Goal: Task Accomplishment & Management: Complete application form

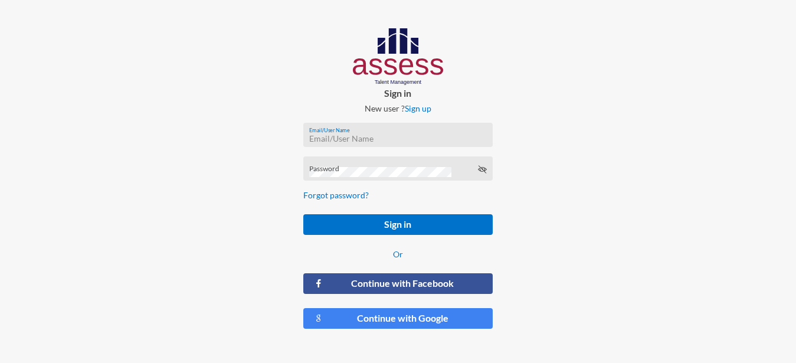
click at [331, 134] on input "Email/User Name" at bounding box center [398, 138] width 178 height 9
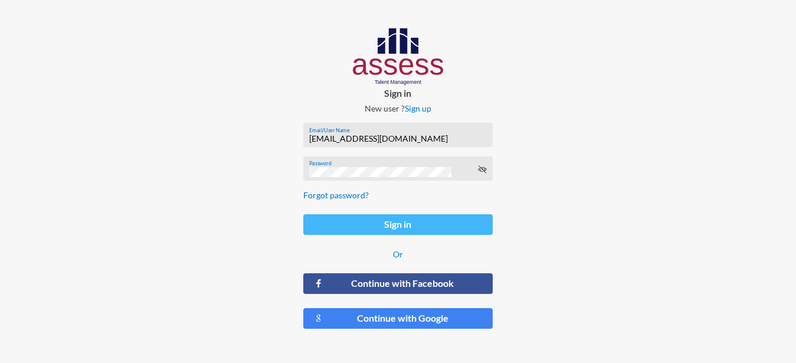
type input "[EMAIL_ADDRESS][DOMAIN_NAME]"
click at [380, 228] on button "Sign in" at bounding box center [398, 224] width 190 height 21
click at [405, 219] on button "Sign in" at bounding box center [398, 224] width 190 height 21
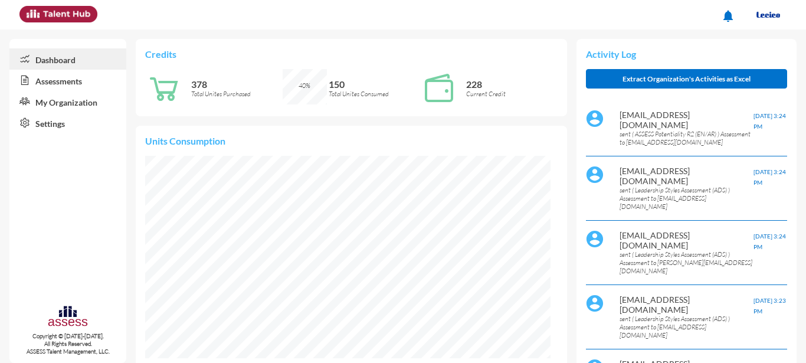
scroll to position [92, 184]
click at [74, 84] on link "Assessments" at bounding box center [67, 80] width 117 height 21
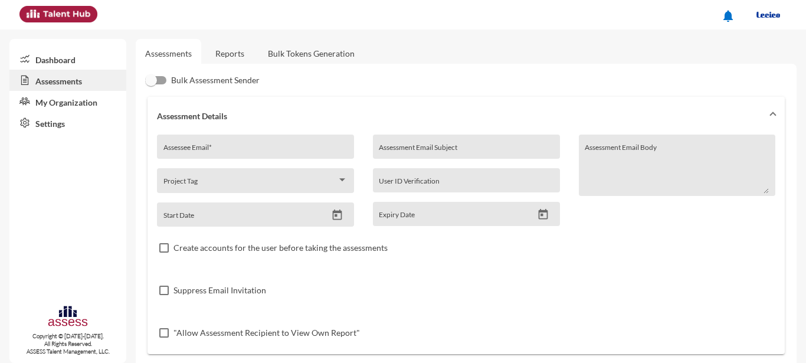
click at [250, 151] on input "Assessee Email *" at bounding box center [255, 150] width 184 height 9
type input "[EMAIL_ADDRESS][DOMAIN_NAME]"
click at [474, 149] on input "Assessment Email Subject" at bounding box center [466, 150] width 175 height 9
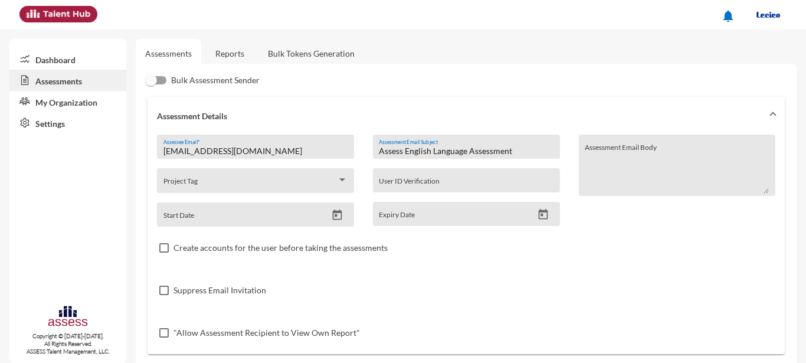
type input "Assess English Language Assessment"
click at [331, 216] on icon "Open calendar" at bounding box center [337, 215] width 12 height 12
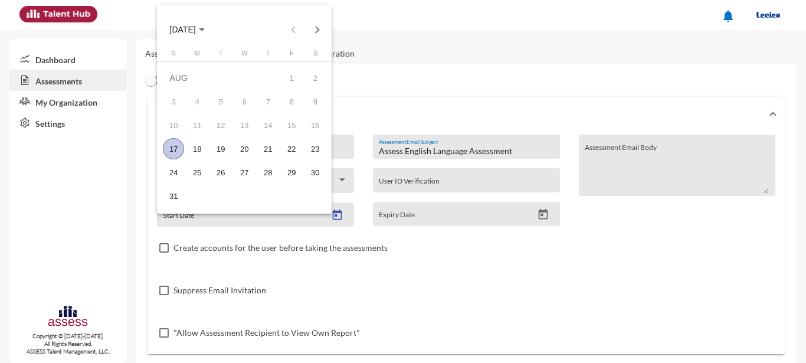
click at [181, 149] on div "17" at bounding box center [173, 148] width 21 height 21
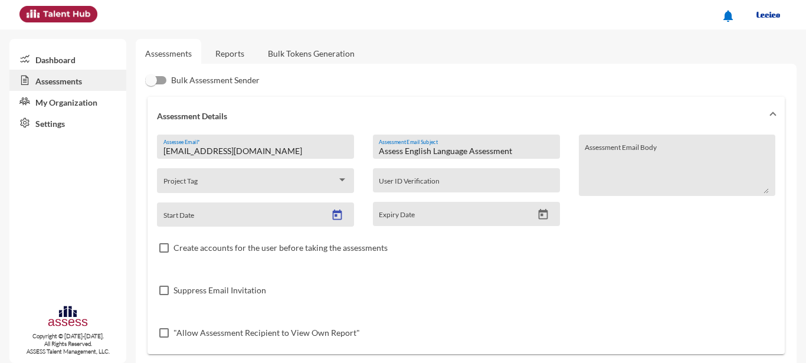
type input "[DATE]"
click at [541, 213] on icon "Open calendar" at bounding box center [543, 214] width 9 height 11
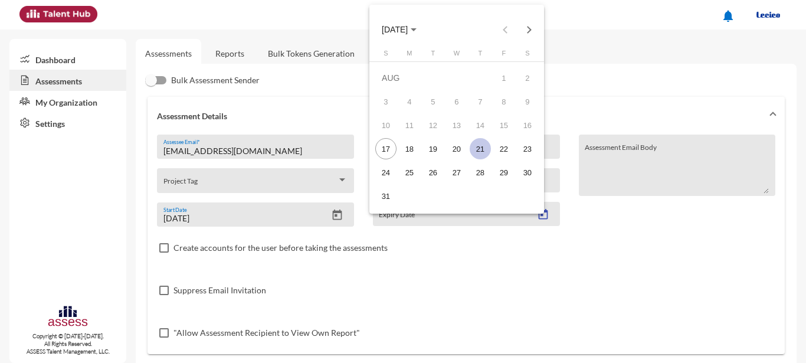
click at [488, 149] on div "21" at bounding box center [480, 148] width 21 height 21
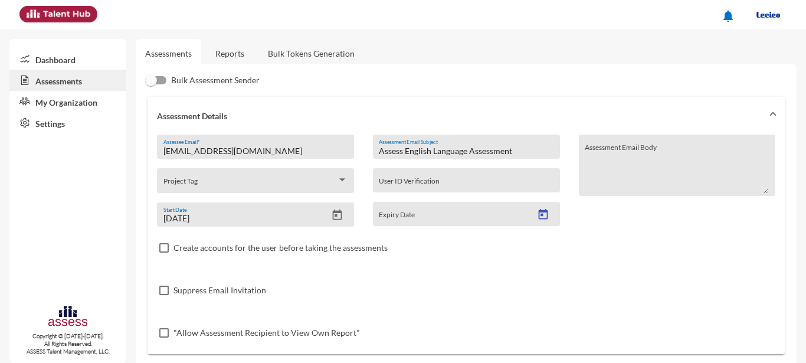
type input "[DATE]"
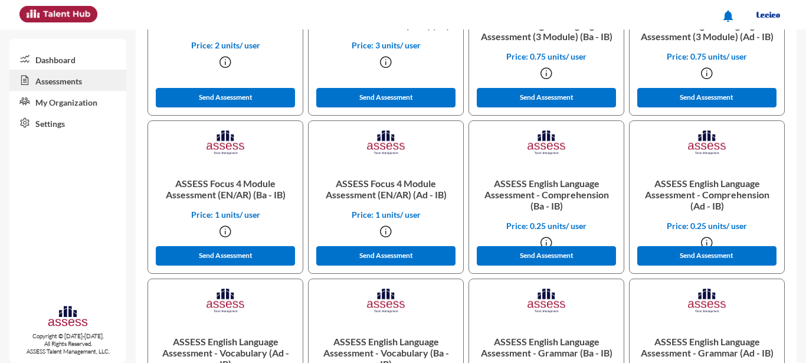
scroll to position [601, 0]
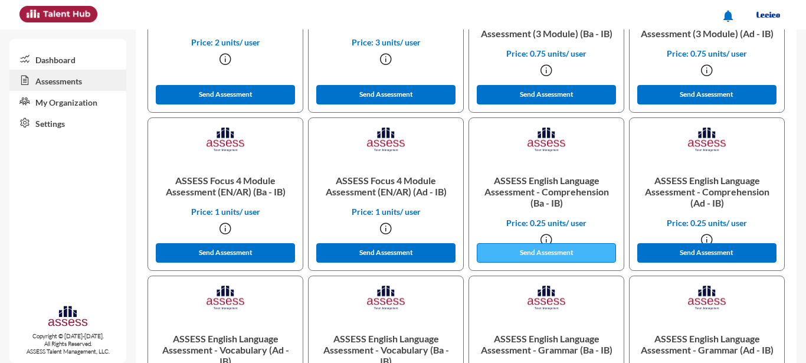
click at [550, 253] on button "Send Assessment" at bounding box center [546, 252] width 139 height 19
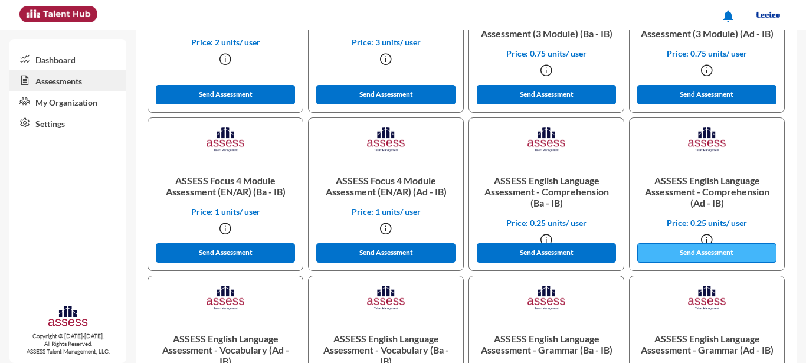
click at [670, 250] on button "Send Assessment" at bounding box center [706, 252] width 139 height 19
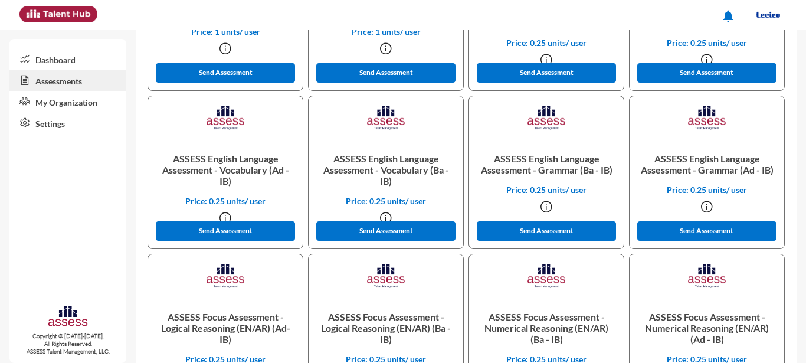
scroll to position [789, 0]
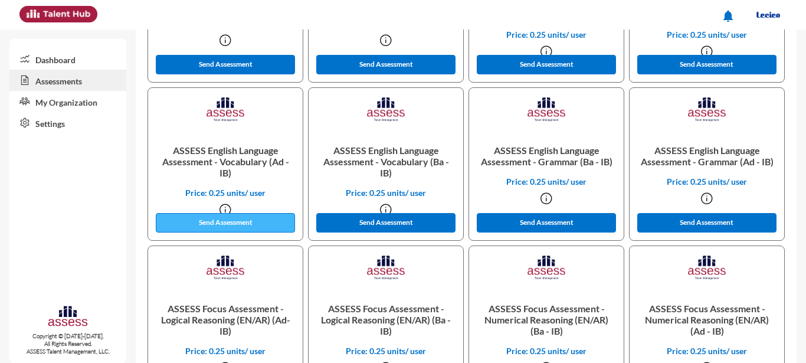
click at [270, 222] on button "Send Assessment" at bounding box center [225, 222] width 139 height 19
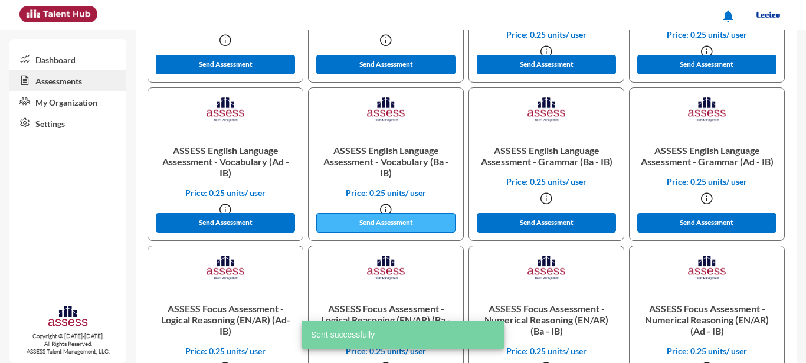
click at [356, 219] on button "Send Assessment" at bounding box center [385, 222] width 139 height 19
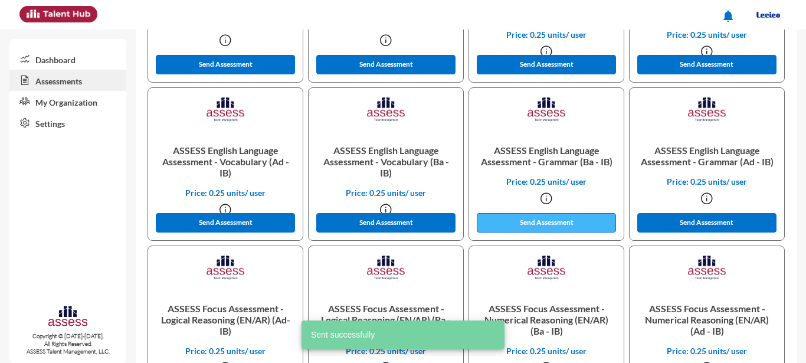
click at [504, 219] on button "Send Assessment" at bounding box center [546, 222] width 139 height 19
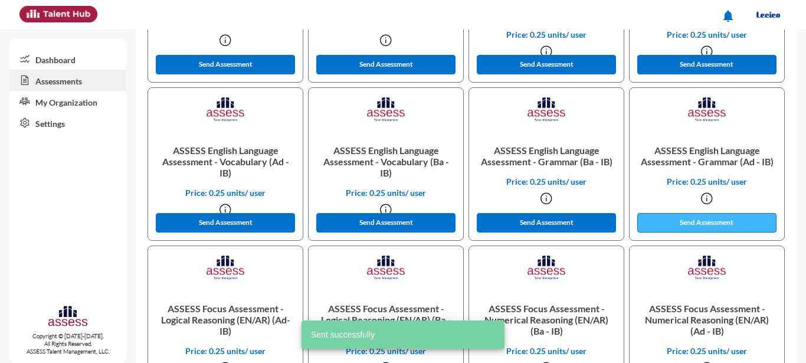
click at [677, 217] on button "Send Assessment" at bounding box center [706, 222] width 139 height 19
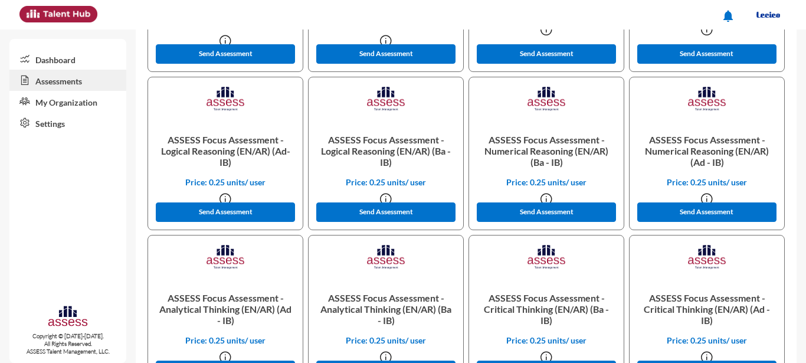
scroll to position [963, 0]
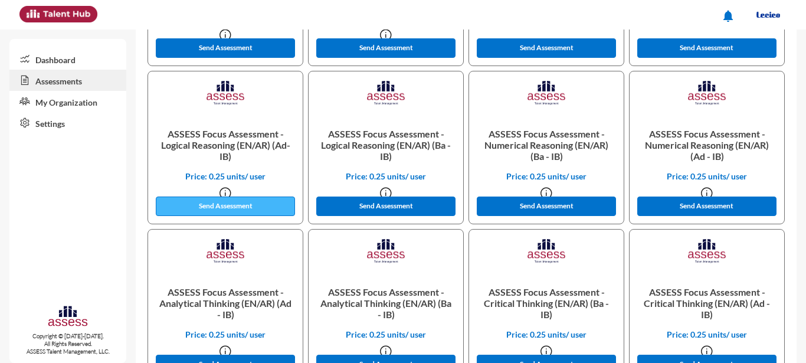
click at [269, 208] on button "Send Assessment" at bounding box center [225, 205] width 139 height 19
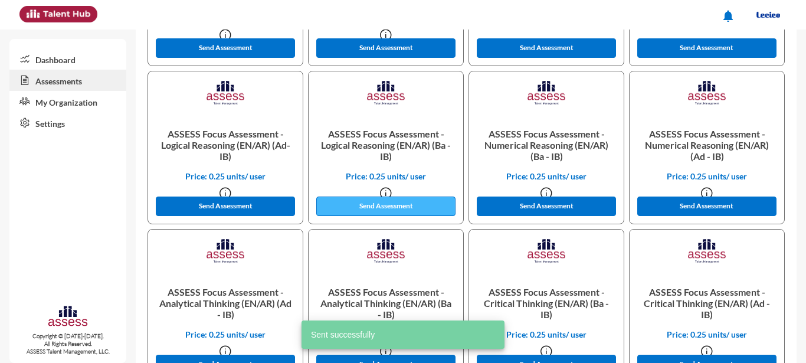
click at [366, 208] on button "Send Assessment" at bounding box center [385, 205] width 139 height 19
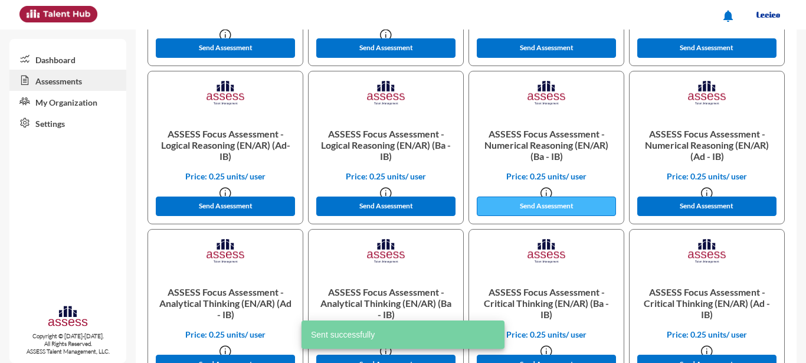
click at [517, 201] on button "Send Assessment" at bounding box center [546, 205] width 139 height 19
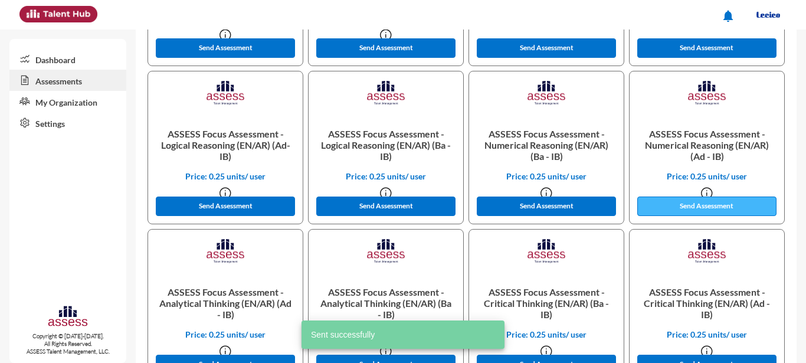
click at [656, 208] on button "Send Assessment" at bounding box center [706, 205] width 139 height 19
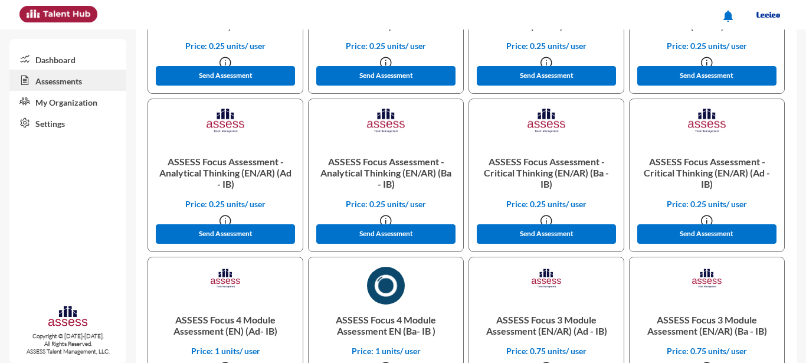
scroll to position [1107, 0]
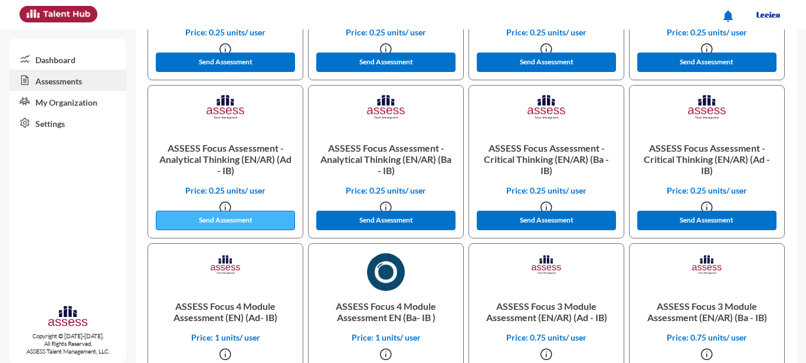
click at [271, 222] on button "Send Assessment" at bounding box center [225, 220] width 139 height 19
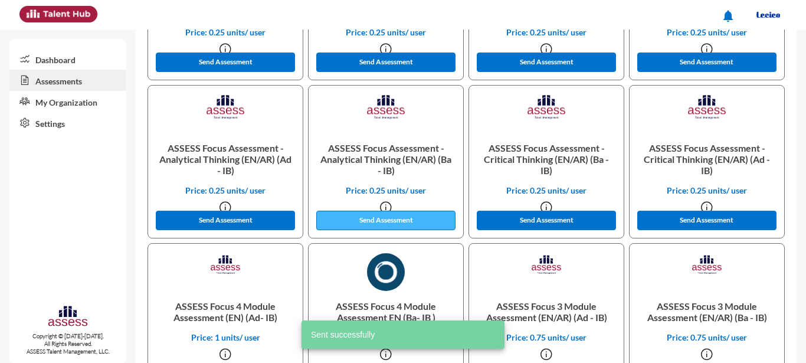
click at [344, 221] on button "Send Assessment" at bounding box center [385, 220] width 139 height 19
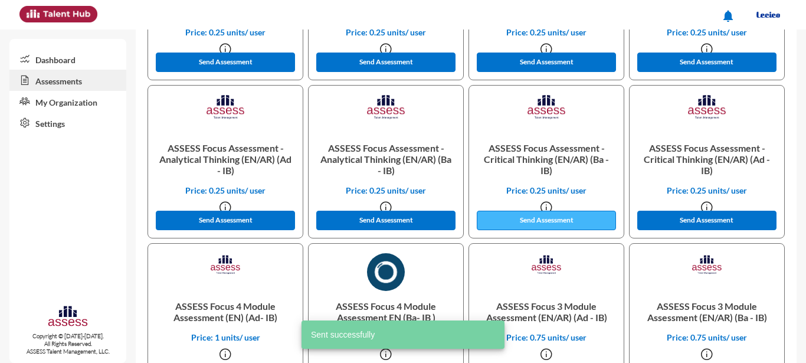
click at [498, 222] on button "Send Assessment" at bounding box center [546, 220] width 139 height 19
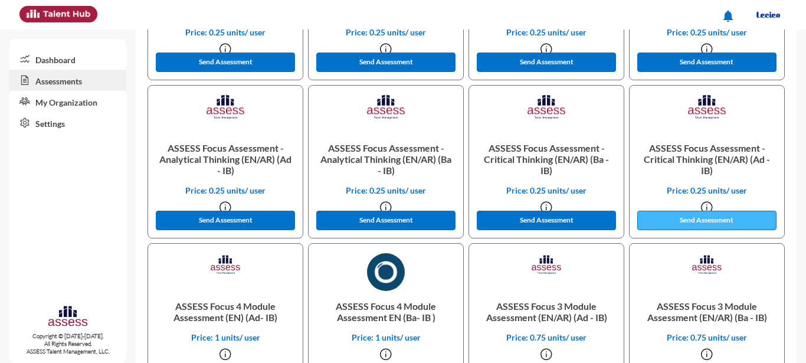
click at [655, 221] on button "Send Assessment" at bounding box center [706, 220] width 139 height 19
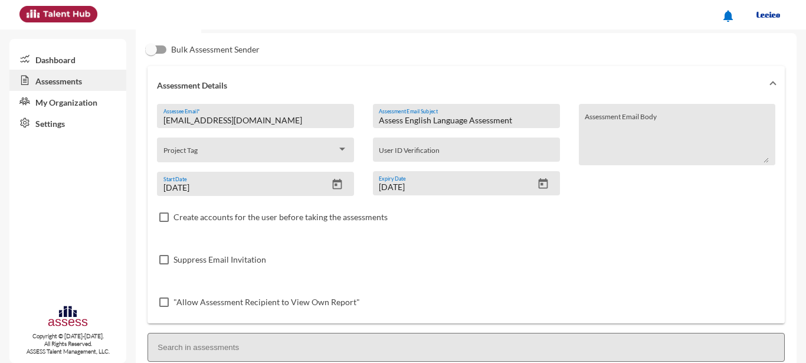
scroll to position [28, 0]
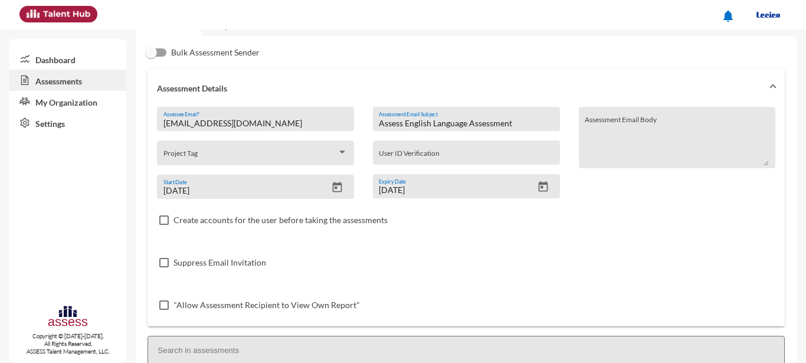
click at [67, 80] on link "Assessments" at bounding box center [67, 80] width 117 height 21
click at [60, 58] on link "Dashboard" at bounding box center [67, 58] width 117 height 21
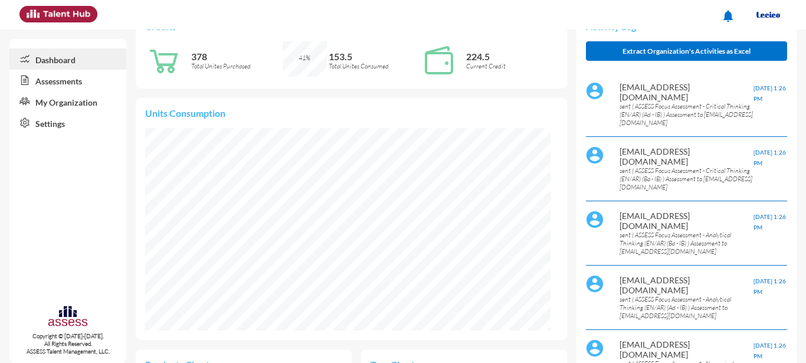
scroll to position [202, 406]
click at [64, 81] on link "Assessments" at bounding box center [67, 80] width 117 height 21
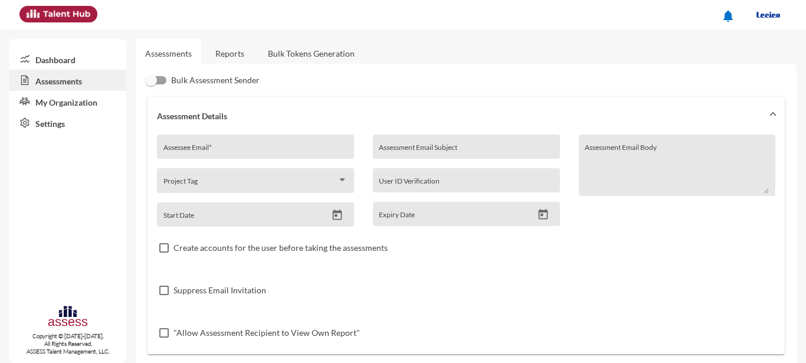
click at [237, 56] on link "Reports" at bounding box center [230, 53] width 48 height 29
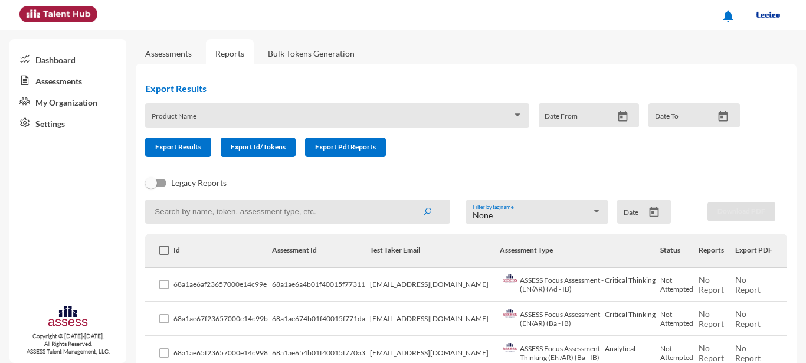
click at [176, 57] on link "Assessments" at bounding box center [168, 53] width 47 height 10
